Goal: Task Accomplishment & Management: Complete application form

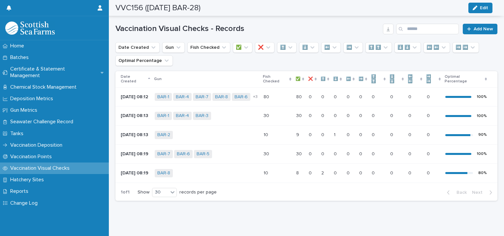
scroll to position [7, 0]
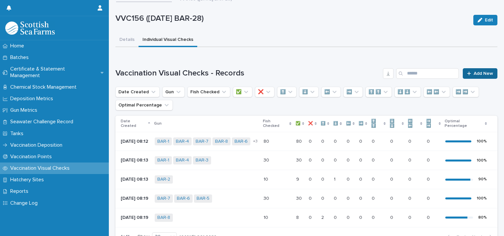
click at [476, 71] on span "Add New" at bounding box center [482, 73] width 19 height 5
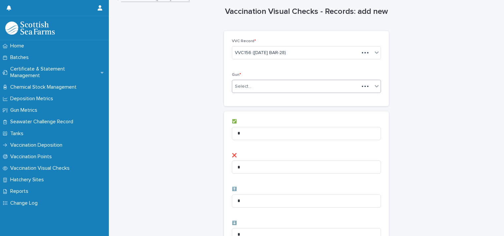
click at [251, 88] on div "Select..." at bounding box center [295, 86] width 127 height 11
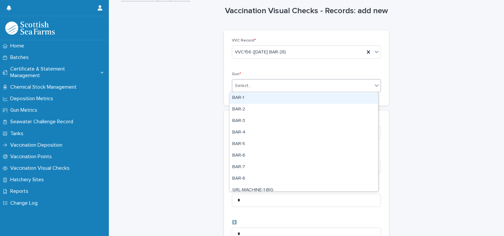
drag, startPoint x: 247, startPoint y: 100, endPoint x: 250, endPoint y: 97, distance: 3.7
click at [247, 100] on div "BAR-1" at bounding box center [303, 98] width 148 height 12
click at [264, 84] on div "BAR-1" at bounding box center [298, 86] width 132 height 12
click at [256, 95] on div "BAR-2" at bounding box center [303, 98] width 148 height 12
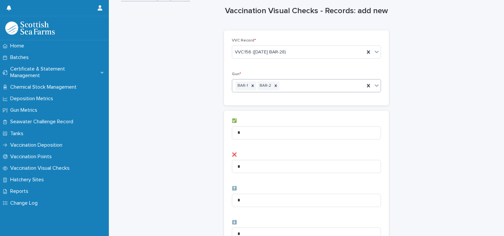
click at [286, 83] on div "BAR-1 BAR-2" at bounding box center [298, 86] width 132 height 12
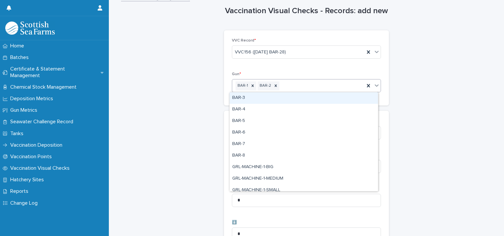
click at [269, 94] on div "BAR-3" at bounding box center [303, 98] width 148 height 12
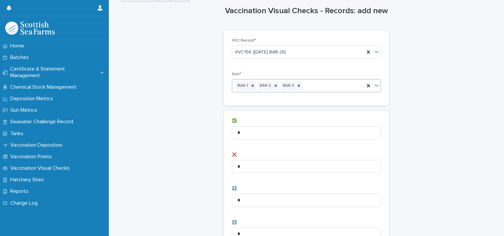
click at [309, 84] on div "BAR-1 BAR-2 BAR-3" at bounding box center [298, 86] width 132 height 12
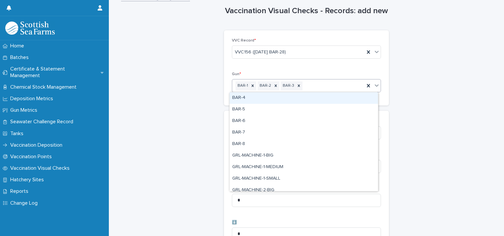
click at [286, 95] on div "BAR-4" at bounding box center [303, 98] width 148 height 12
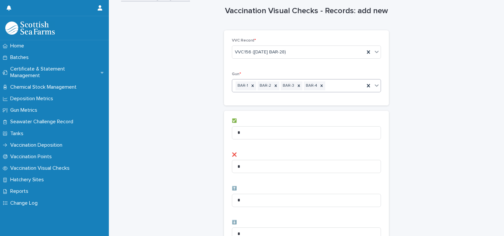
click at [328, 86] on div "BAR-1 BAR-2 BAR-3 BAR-4" at bounding box center [298, 86] width 132 height 12
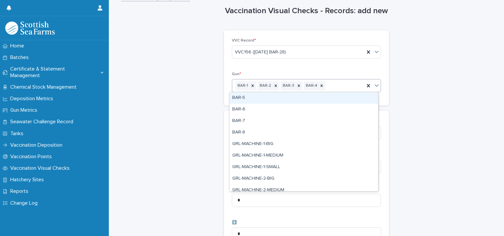
drag, startPoint x: 290, startPoint y: 95, endPoint x: 313, endPoint y: 93, distance: 23.5
click at [290, 95] on div "BAR-5" at bounding box center [303, 98] width 148 height 12
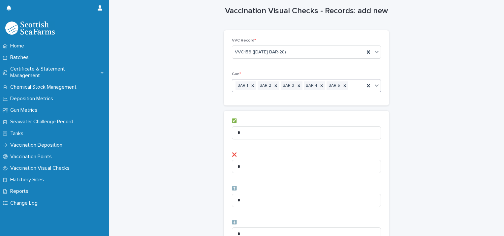
click at [349, 86] on input "text" at bounding box center [349, 86] width 1 height 6
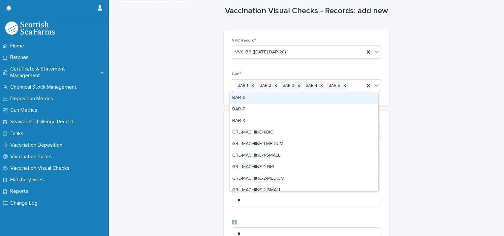
click at [298, 98] on div "BAR-6" at bounding box center [303, 98] width 148 height 12
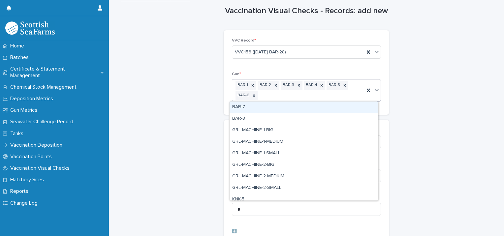
click at [307, 97] on div "BAR-1 BAR-2 BAR-3 BAR-4 BAR-5 BAR-6" at bounding box center [298, 90] width 132 height 22
click at [264, 108] on div "BAR-7" at bounding box center [303, 108] width 148 height 12
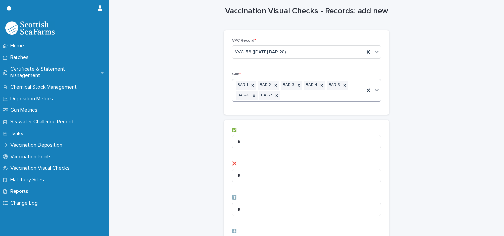
click at [303, 94] on div "BAR-1 BAR-2 BAR-3 BAR-4 BAR-5 BAR-6 BAR-7" at bounding box center [298, 90] width 132 height 22
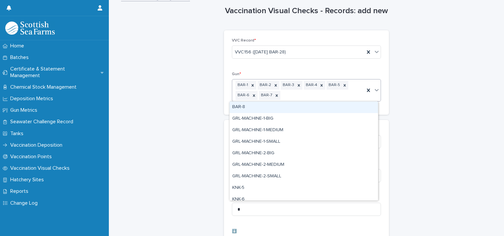
click at [281, 109] on div "BAR-8" at bounding box center [303, 108] width 148 height 12
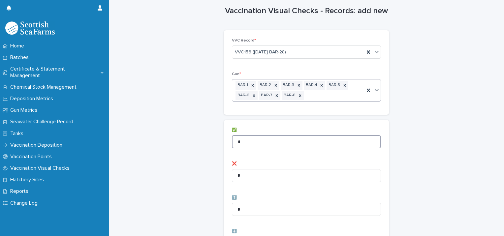
drag, startPoint x: 249, startPoint y: 140, endPoint x: 204, endPoint y: 135, distance: 45.1
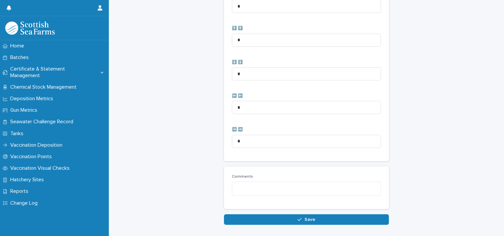
scroll to position [338, 0]
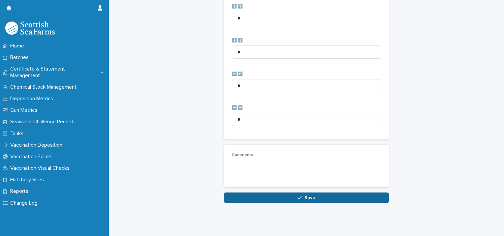
type input "**"
click at [264, 194] on button "Save" at bounding box center [306, 198] width 165 height 11
